Goal: Transaction & Acquisition: Purchase product/service

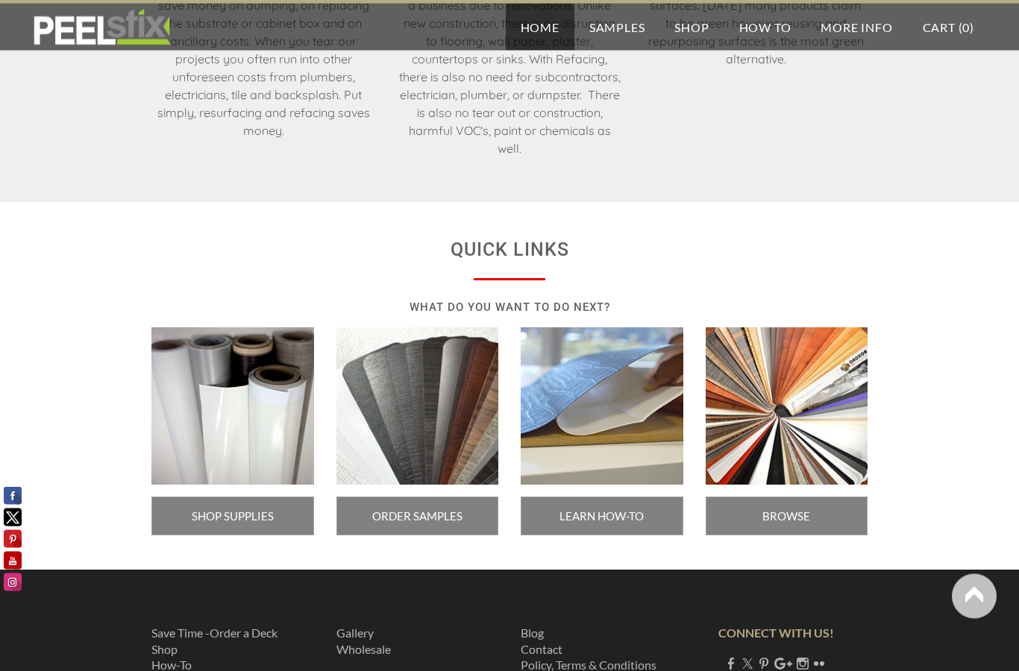
scroll to position [2420, 0]
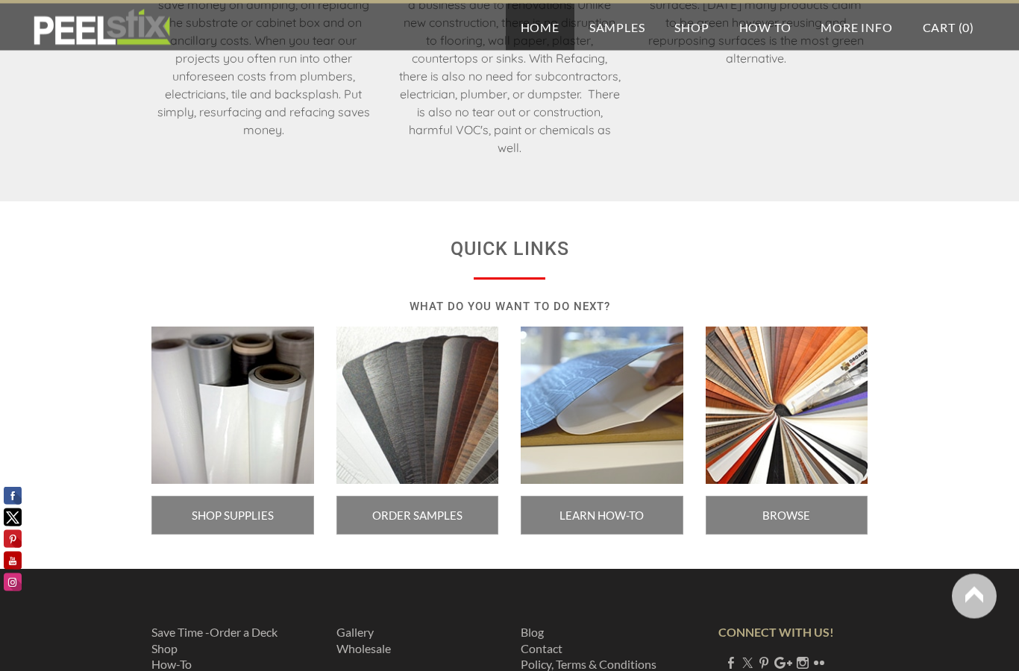
click at [259, 516] on span "SHOP SUPPLIES" at bounding box center [232, 516] width 163 height 39
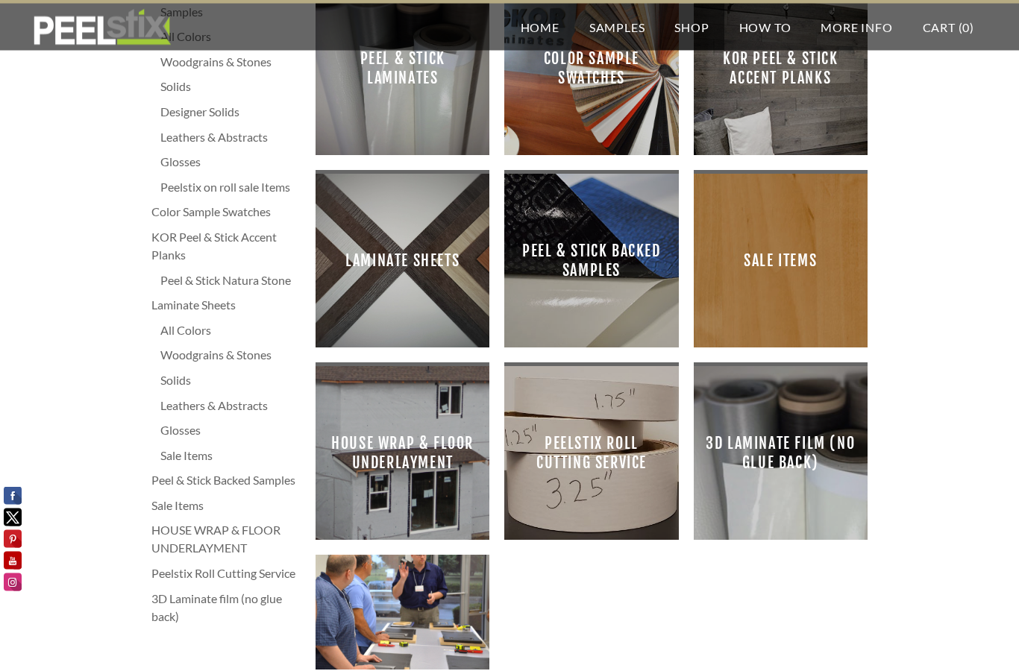
scroll to position [104, 0]
click at [621, 467] on span "Peelstix Roll Cutting Service" at bounding box center [591, 453] width 150 height 150
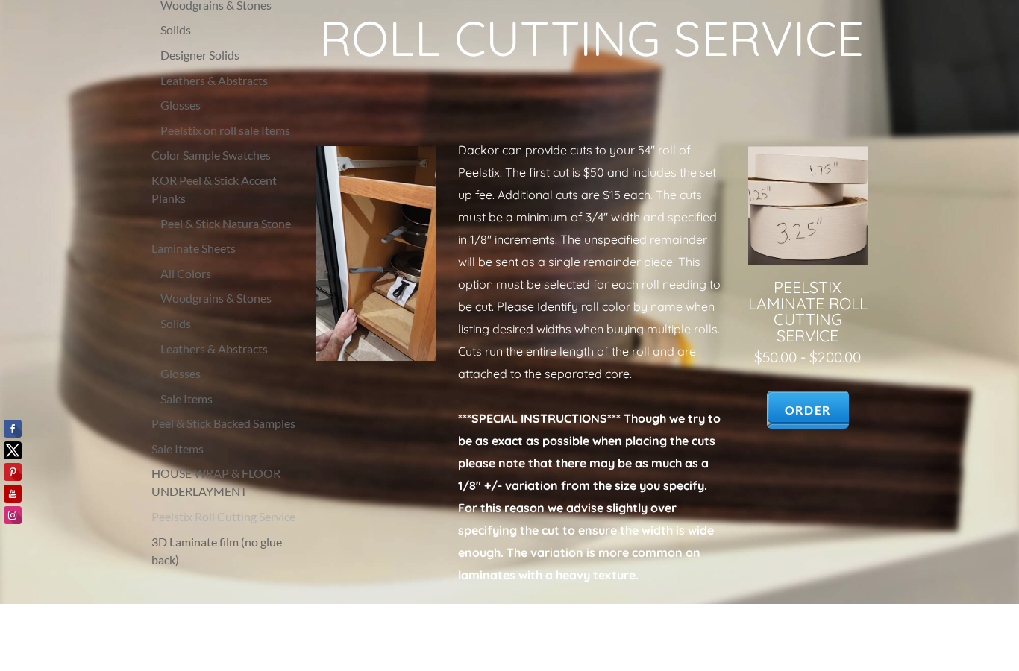
scroll to position [91, 0]
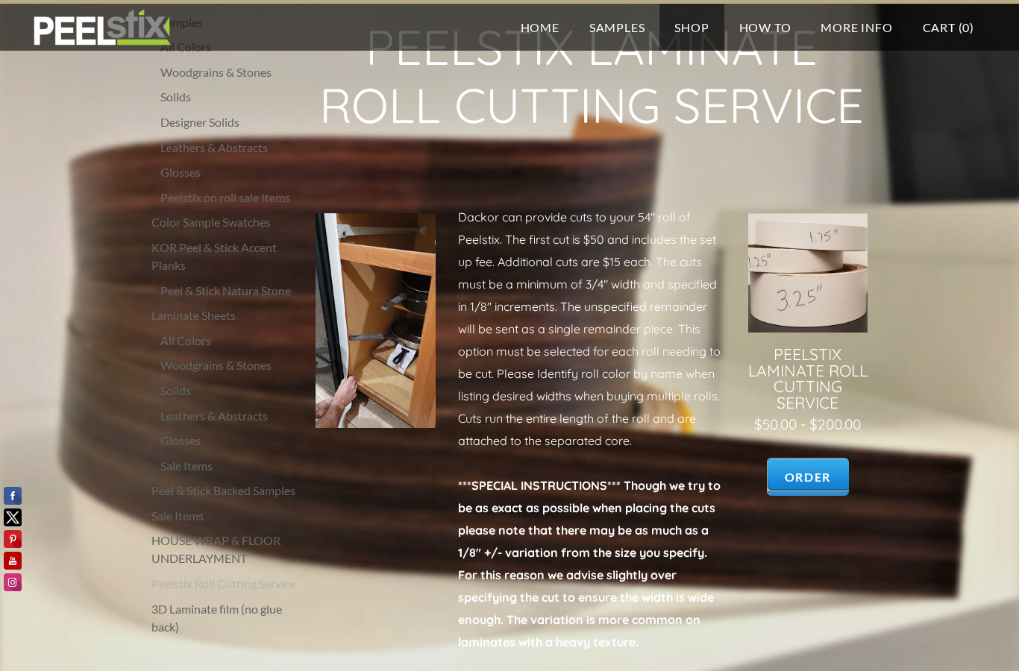
click at [802, 479] on link at bounding box center [807, 355] width 119 height 284
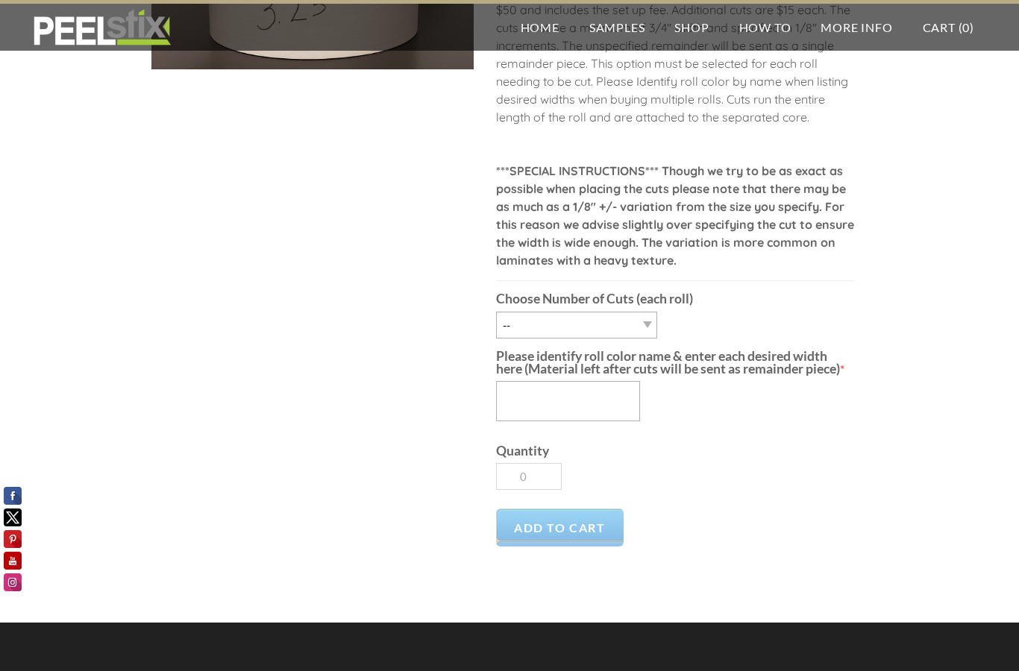
scroll to position [253, 0]
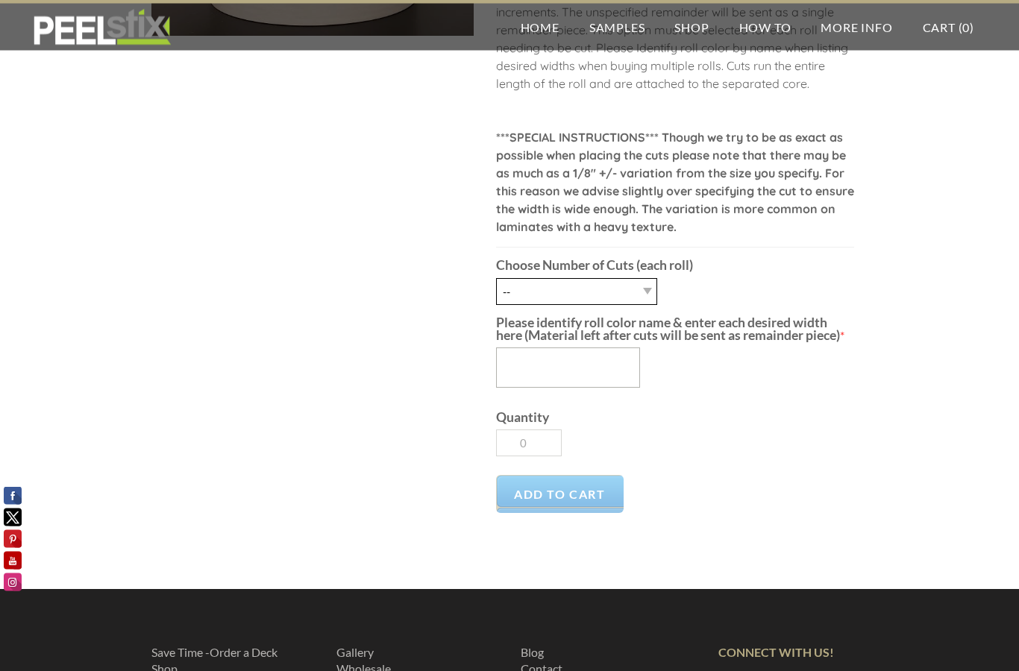
click at [642, 293] on select "-- 1 Cut 2 Cuts 3 Cuts 4 Cuts 5 Cuts 6 Cuts 7 Cuts 8 Cuts 9 Cuts 10 Cuts 11 Cuts" at bounding box center [576, 292] width 161 height 27
select select "3 Cuts"
type input "1"
click at [539, 369] on textarea "Please identify roll color name & enter each desired width here (Material left …" at bounding box center [568, 367] width 144 height 40
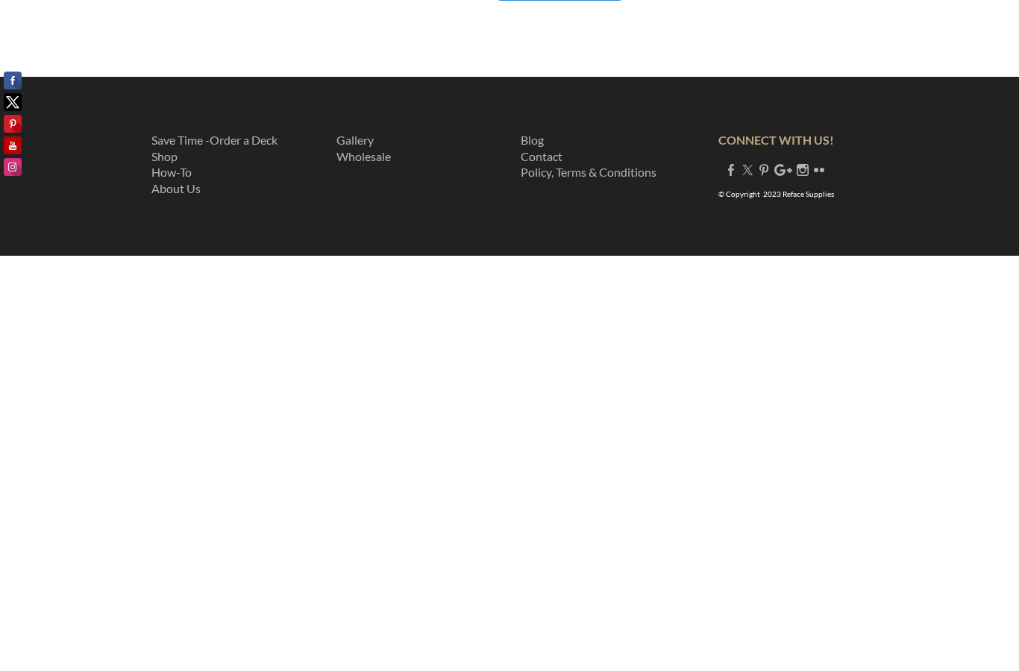
scroll to position [353, 0]
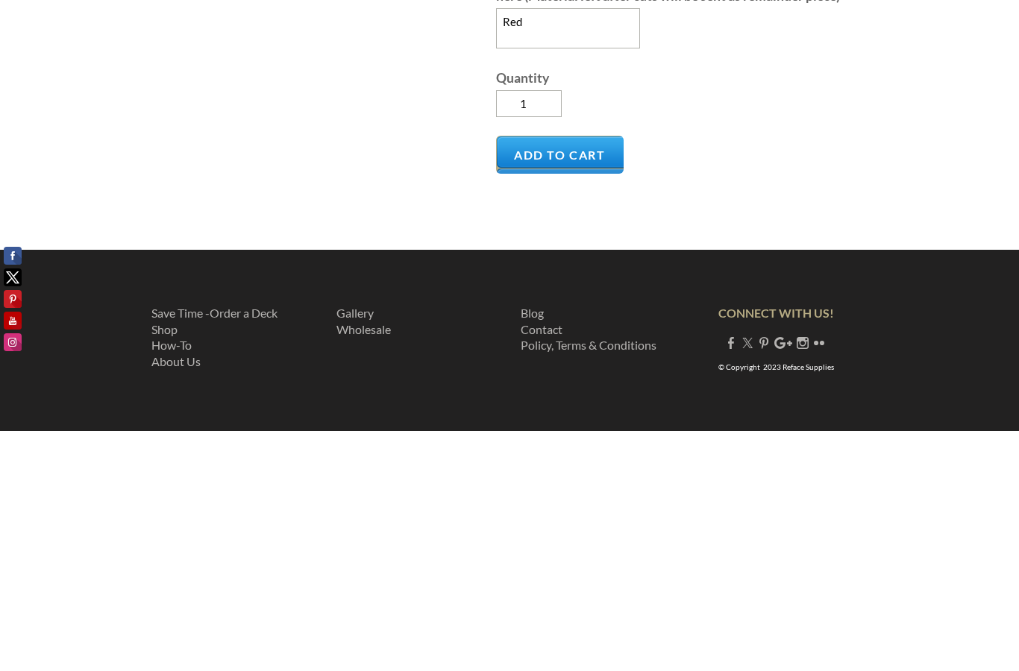
click at [585, 376] on span "Add to Cart" at bounding box center [560, 395] width 128 height 38
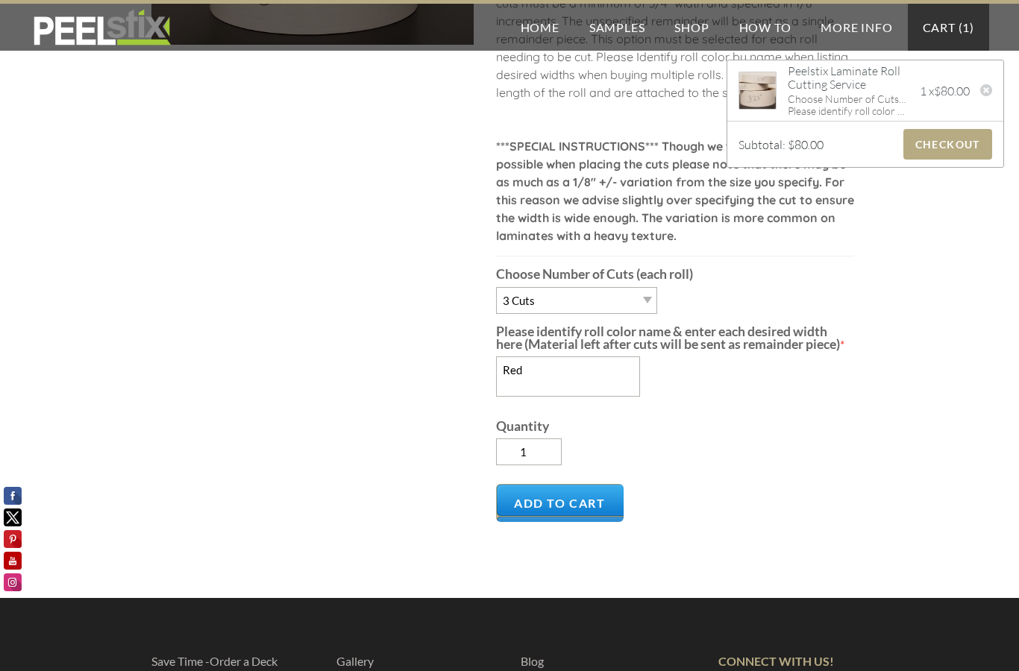
scroll to position [245, 0]
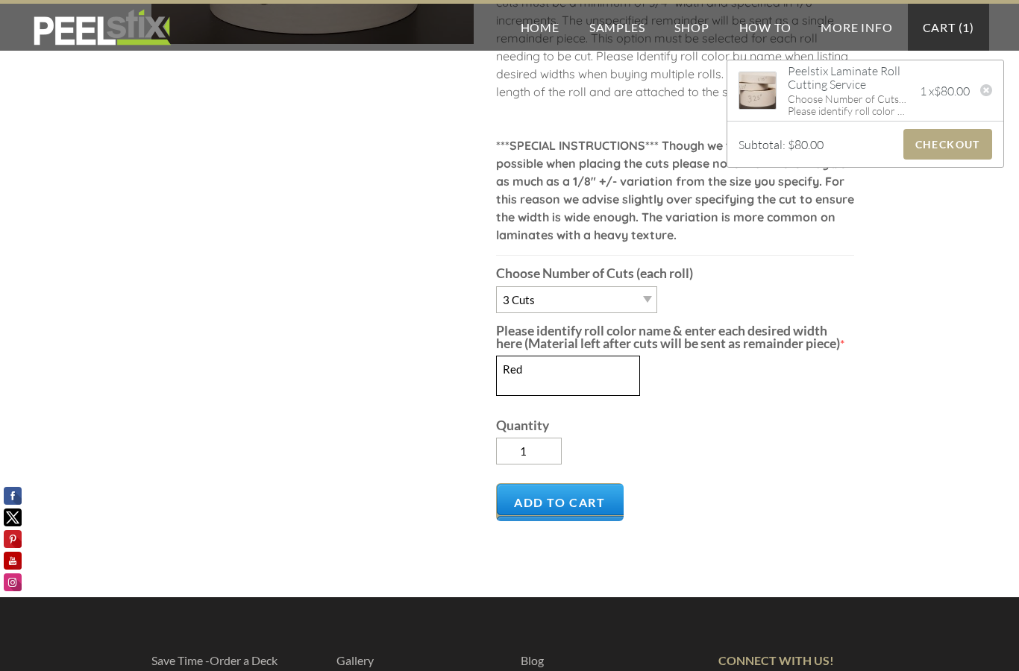
click at [527, 371] on textarea "Red" at bounding box center [568, 376] width 144 height 40
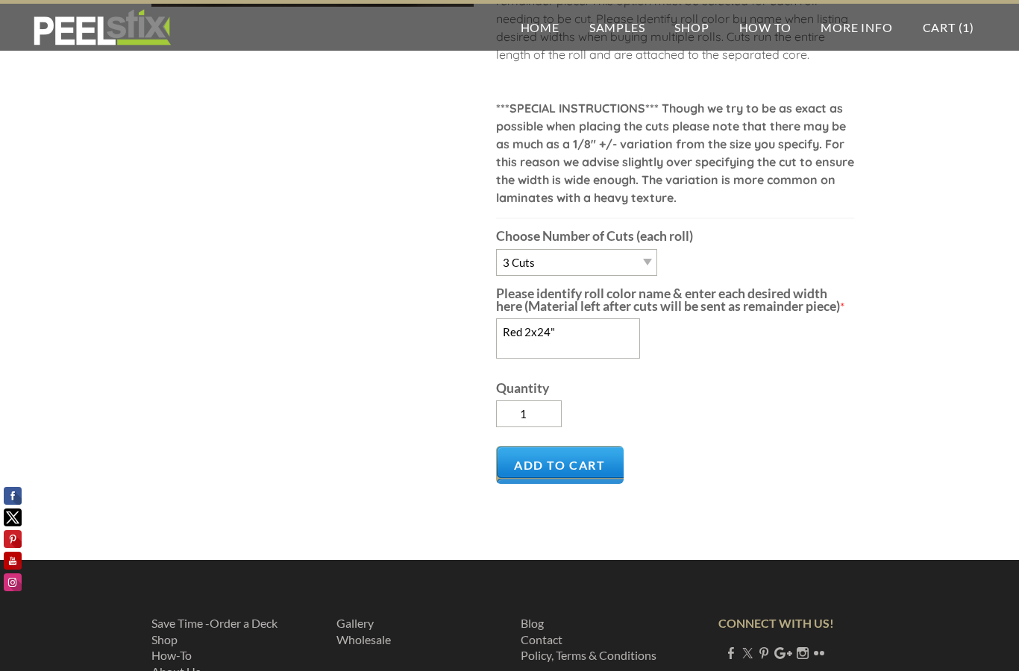
scroll to position [285, 0]
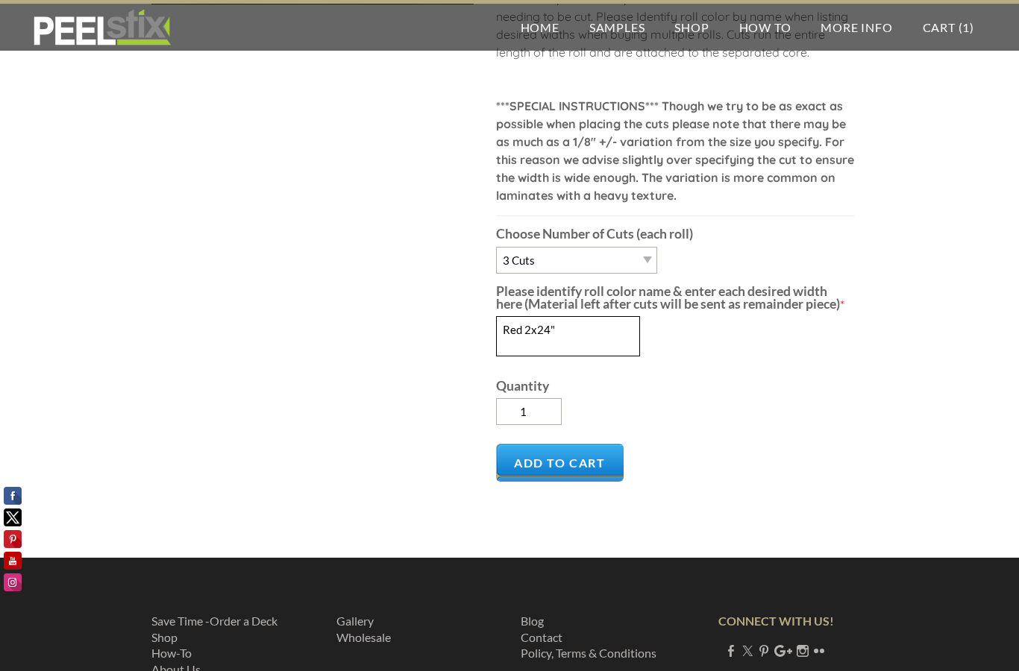
type textarea "Red 2x24""
click at [587, 462] on span "Add to Cart" at bounding box center [560, 463] width 128 height 38
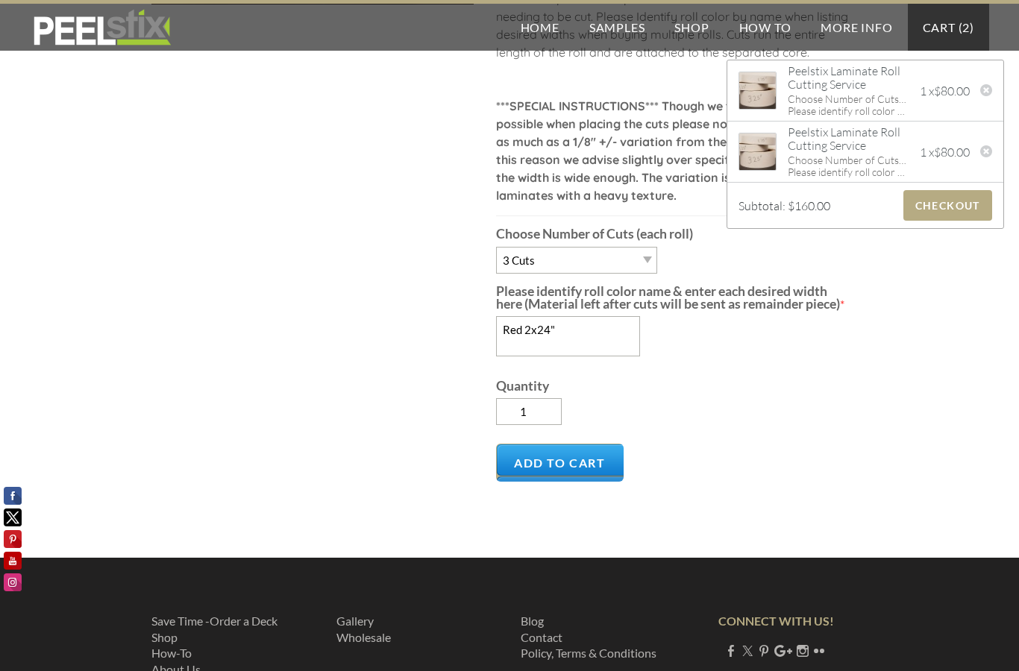
click at [844, 153] on div "Peelstix Laminate Roll Cutting Service" at bounding box center [847, 139] width 120 height 29
click at [847, 159] on div "Choose Number of Cuts (each roll): 3 Cuts" at bounding box center [847, 160] width 120 height 12
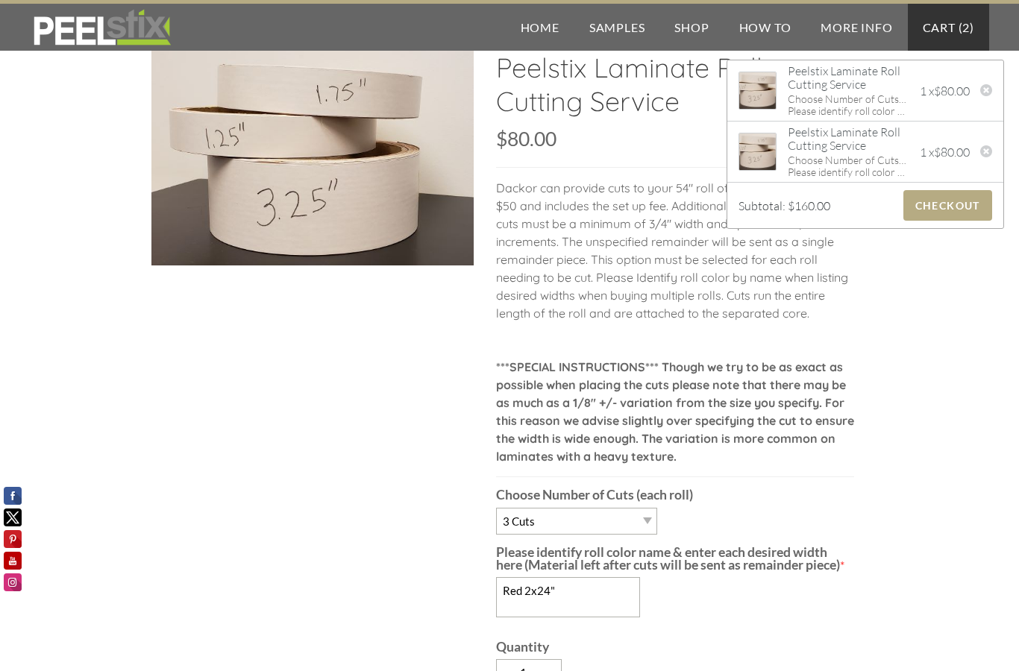
scroll to position [0, 0]
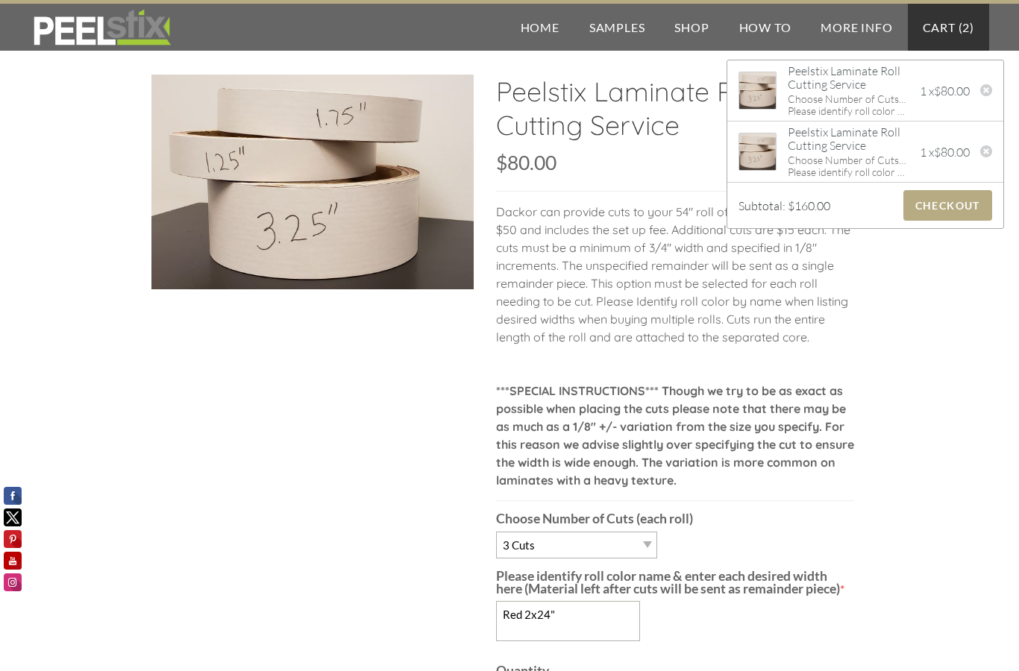
click at [986, 89] on div at bounding box center [986, 92] width 13 height 16
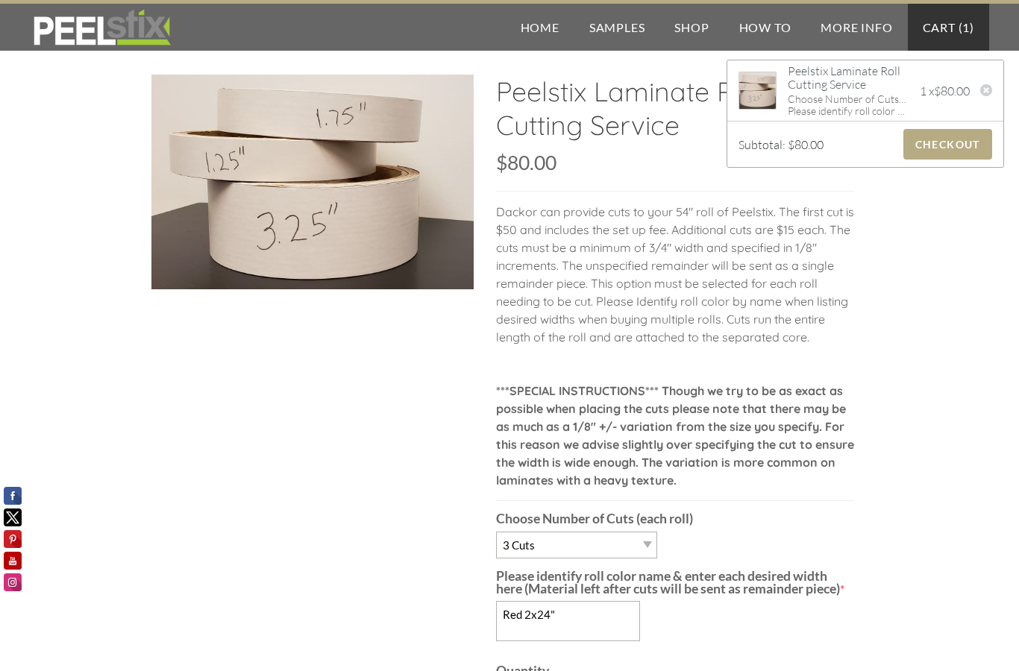
click at [984, 90] on div at bounding box center [986, 92] width 13 height 16
